Goal: Entertainment & Leisure: Consume media (video, audio)

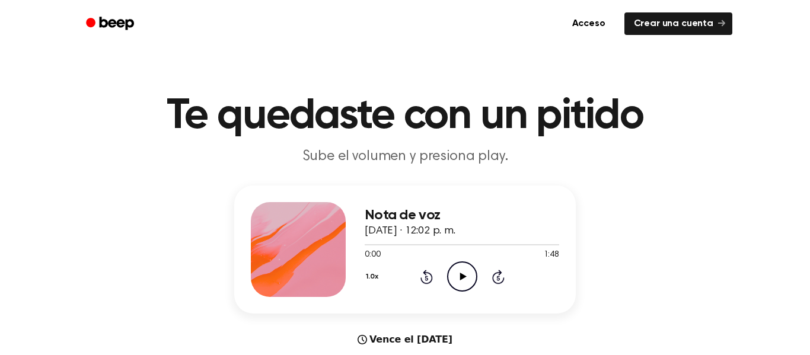
click at [458, 267] on icon "Play Audio" at bounding box center [462, 276] width 30 height 30
click at [464, 274] on icon "Play Audio" at bounding box center [462, 276] width 30 height 30
click at [425, 273] on icon at bounding box center [426, 277] width 12 height 14
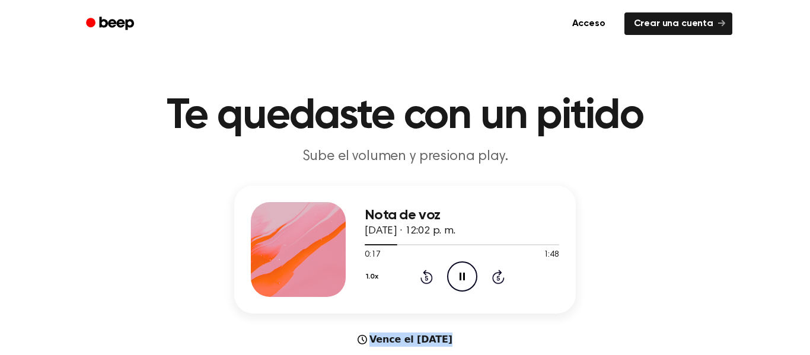
click at [425, 273] on icon at bounding box center [426, 277] width 12 height 14
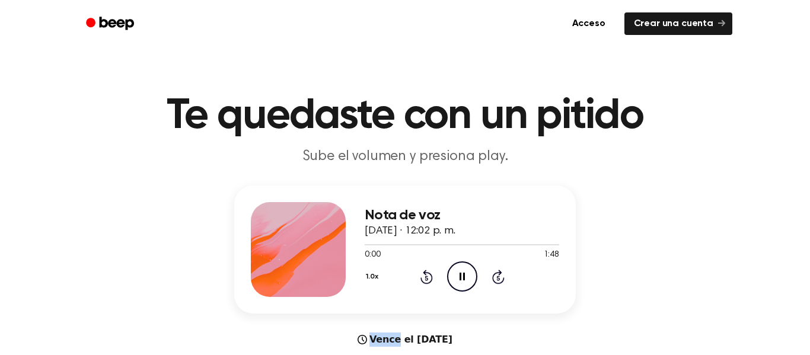
click at [425, 273] on icon at bounding box center [426, 277] width 12 height 14
click at [425, 272] on icon at bounding box center [426, 277] width 12 height 14
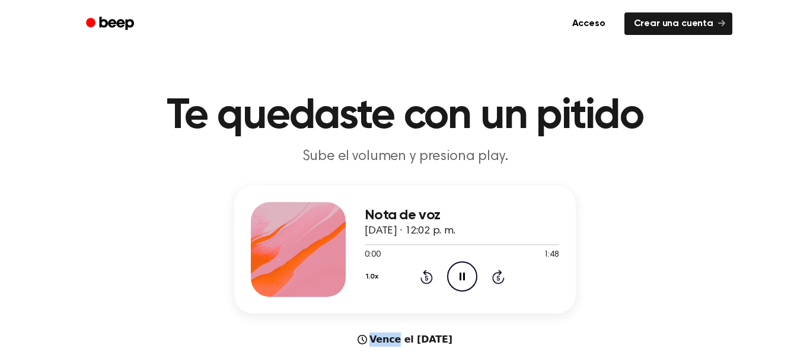
click at [425, 272] on icon at bounding box center [426, 277] width 12 height 14
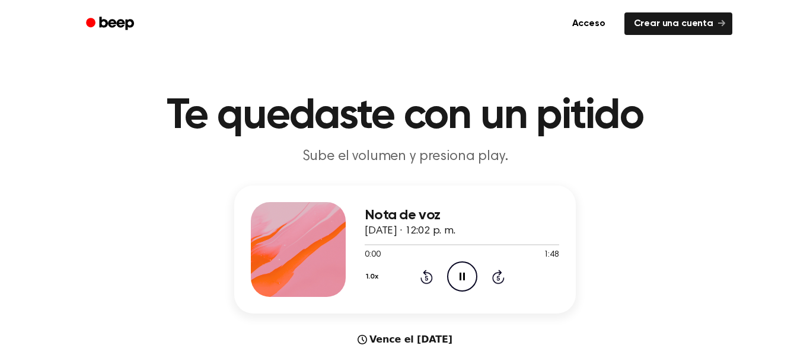
click at [425, 272] on icon at bounding box center [426, 277] width 12 height 14
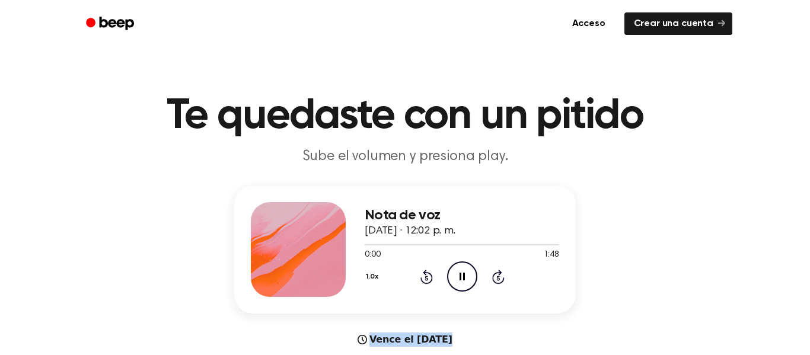
click at [425, 272] on icon at bounding box center [426, 277] width 12 height 14
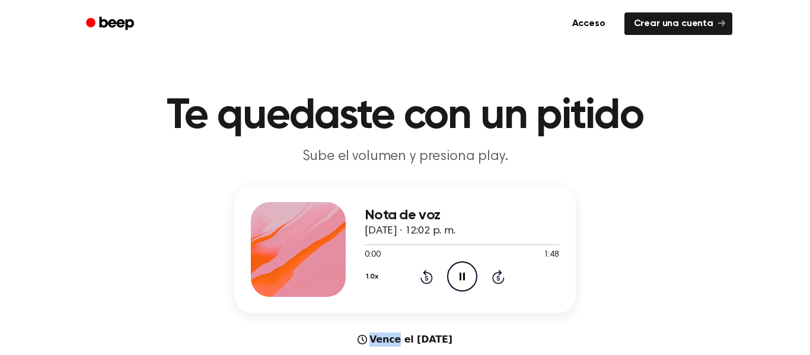
click at [425, 272] on icon at bounding box center [426, 277] width 12 height 14
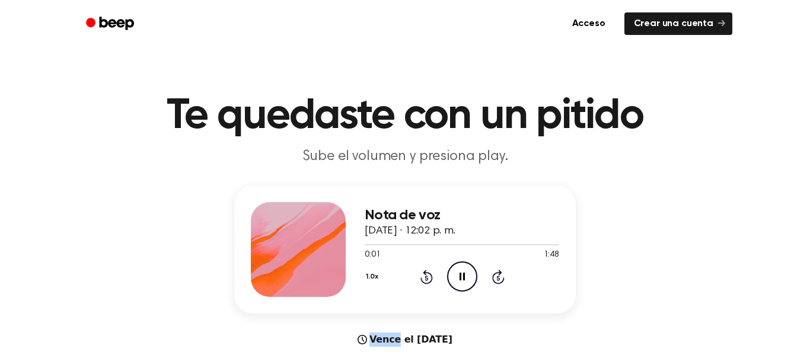
click at [425, 272] on icon at bounding box center [426, 277] width 12 height 14
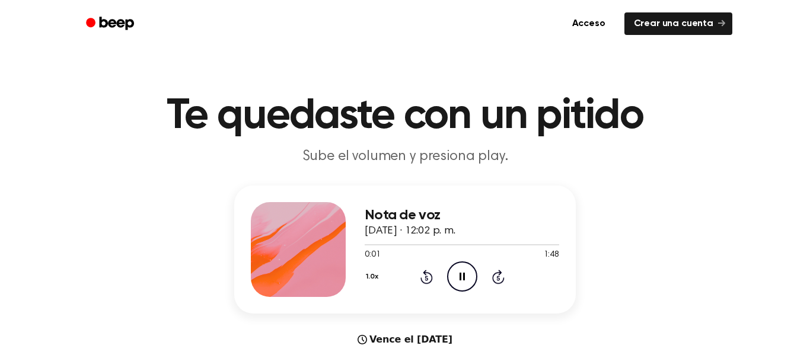
click at [425, 272] on icon at bounding box center [426, 277] width 12 height 14
click at [423, 273] on icon at bounding box center [426, 277] width 12 height 14
click at [454, 281] on icon "Pause Audio" at bounding box center [462, 276] width 30 height 30
